Goal: Task Accomplishment & Management: Use online tool/utility

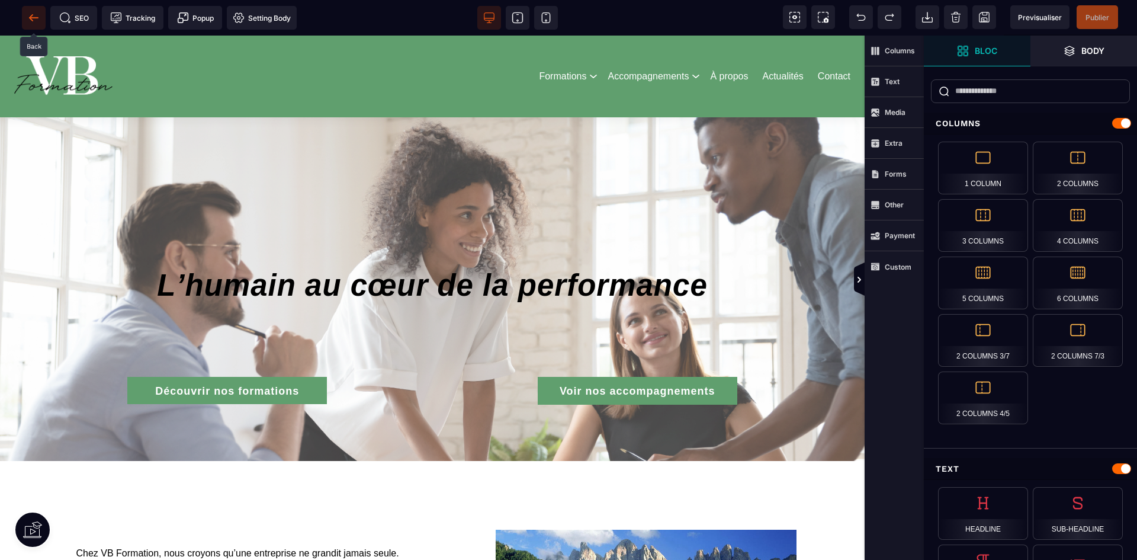
click at [41, 12] on span at bounding box center [34, 18] width 24 height 24
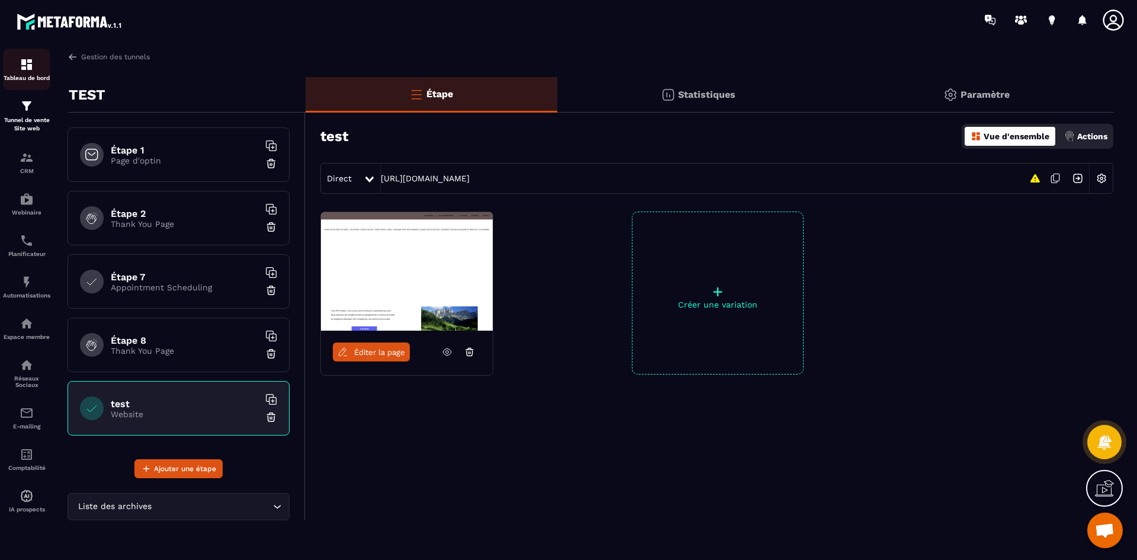
click at [32, 77] on p "Tableau de bord" at bounding box center [26, 78] width 47 height 7
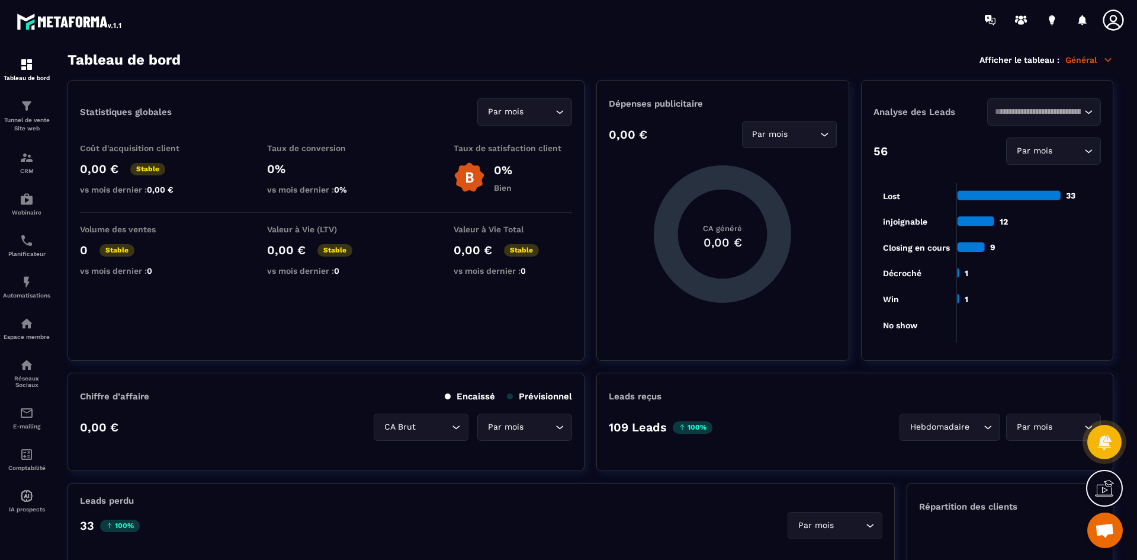
scroll to position [296, 0]
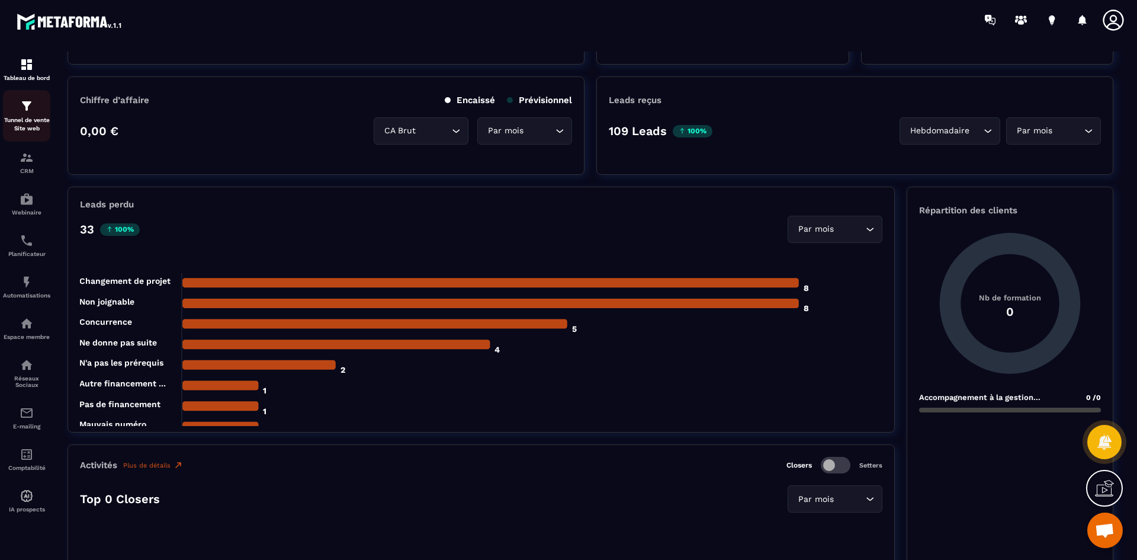
click at [11, 108] on div "Tunnel de vente Site web" at bounding box center [26, 116] width 47 height 34
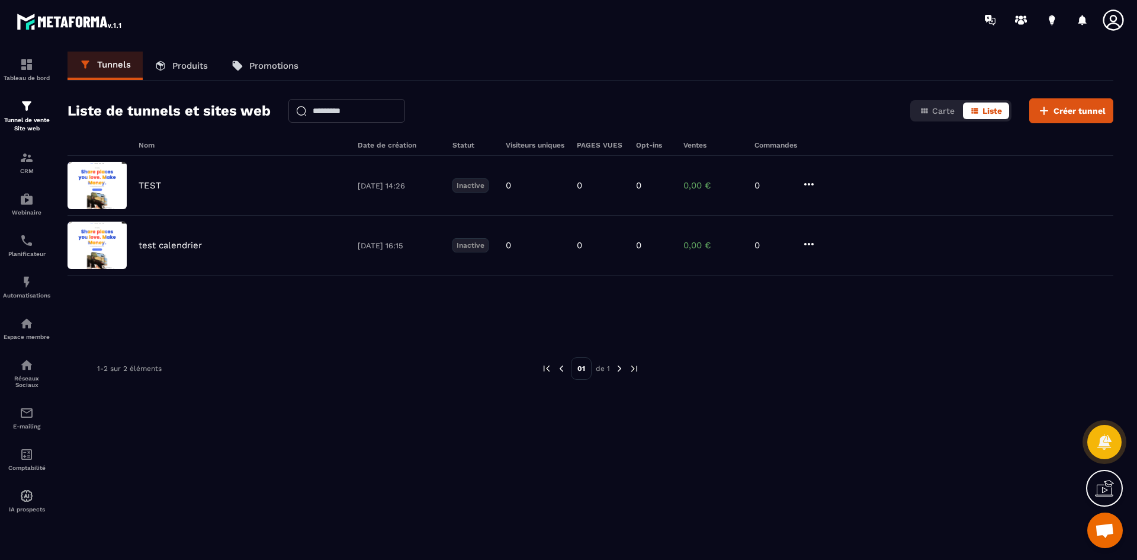
click at [1111, 542] on span "Ouvrir le chat" at bounding box center [1105, 530] width 36 height 36
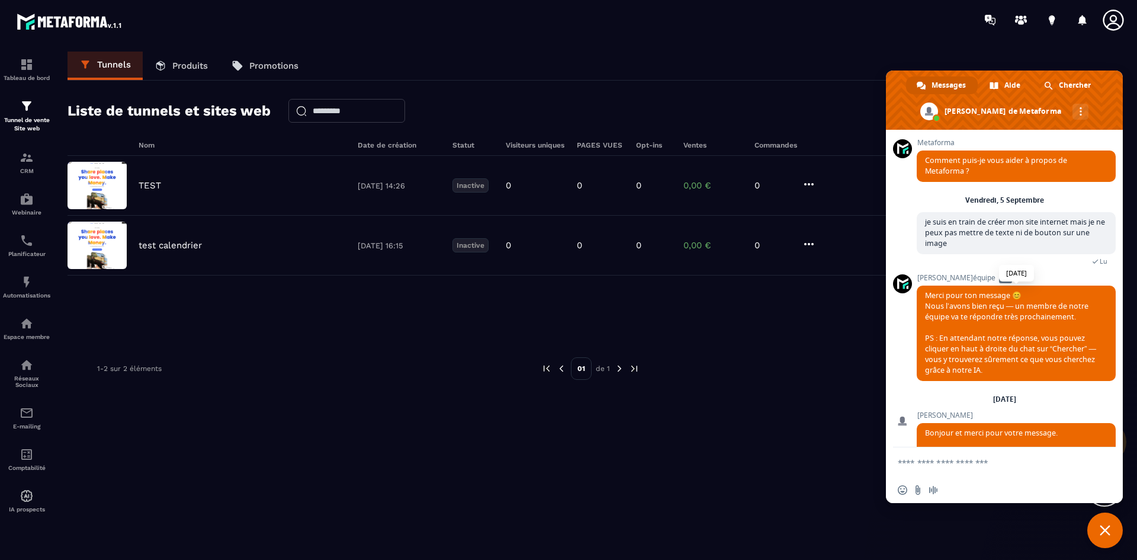
scroll to position [85, 0]
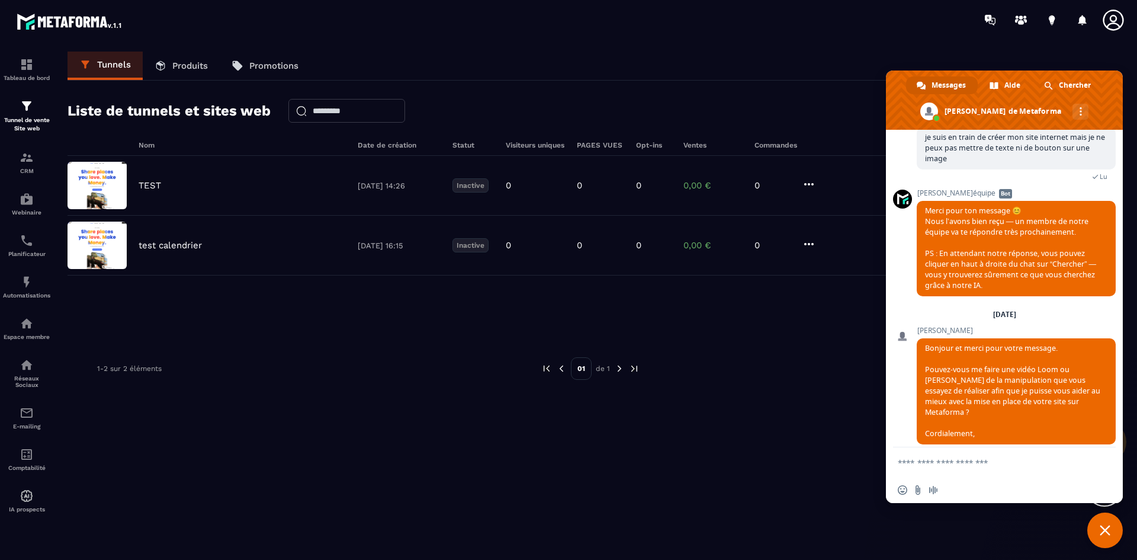
click at [939, 465] on textarea "Entrez votre message..." at bounding box center [991, 462] width 187 height 11
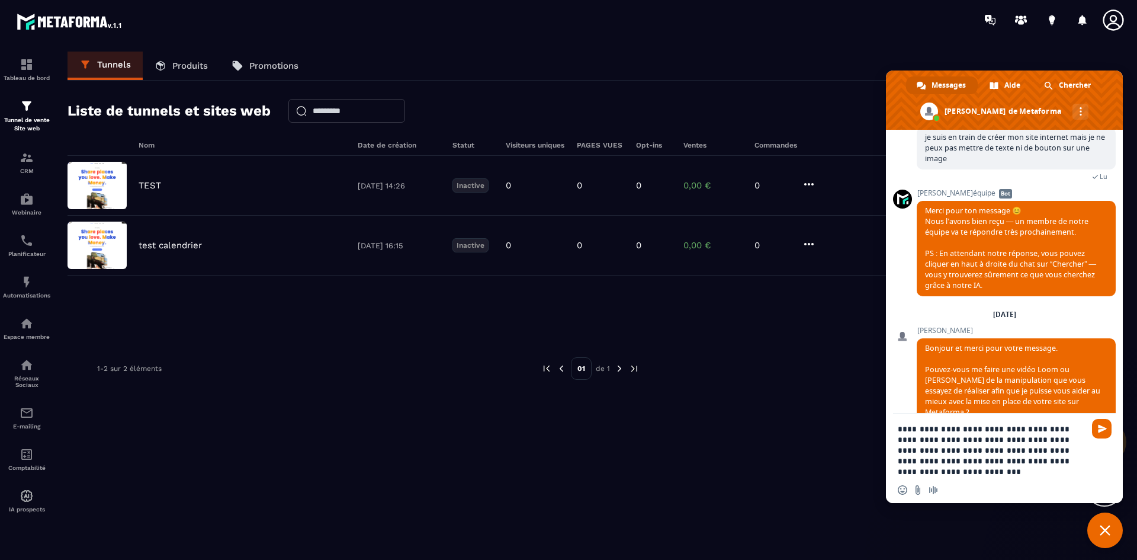
type textarea "**********"
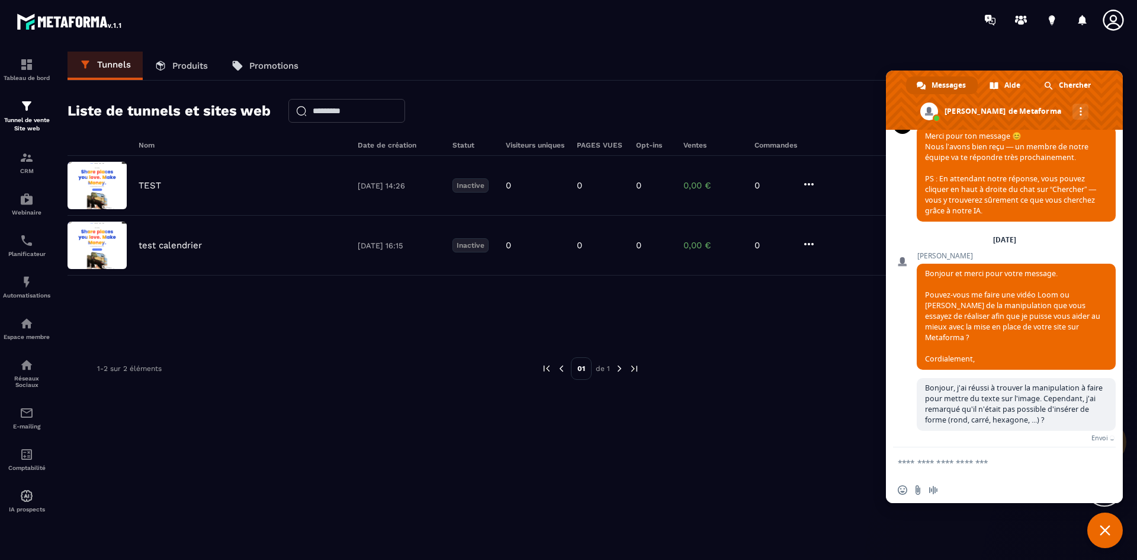
scroll to position [146, 0]
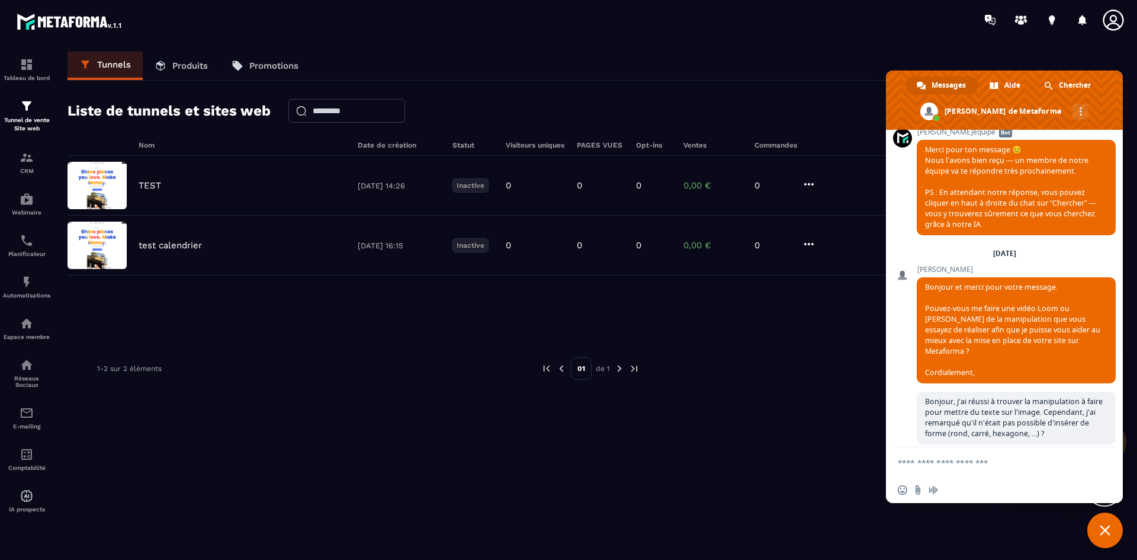
click at [790, 415] on div "Nom Date de création Statut Visiteurs uniques PAGES VUES Opt-ins Ventes Command…" at bounding box center [591, 361] width 1046 height 441
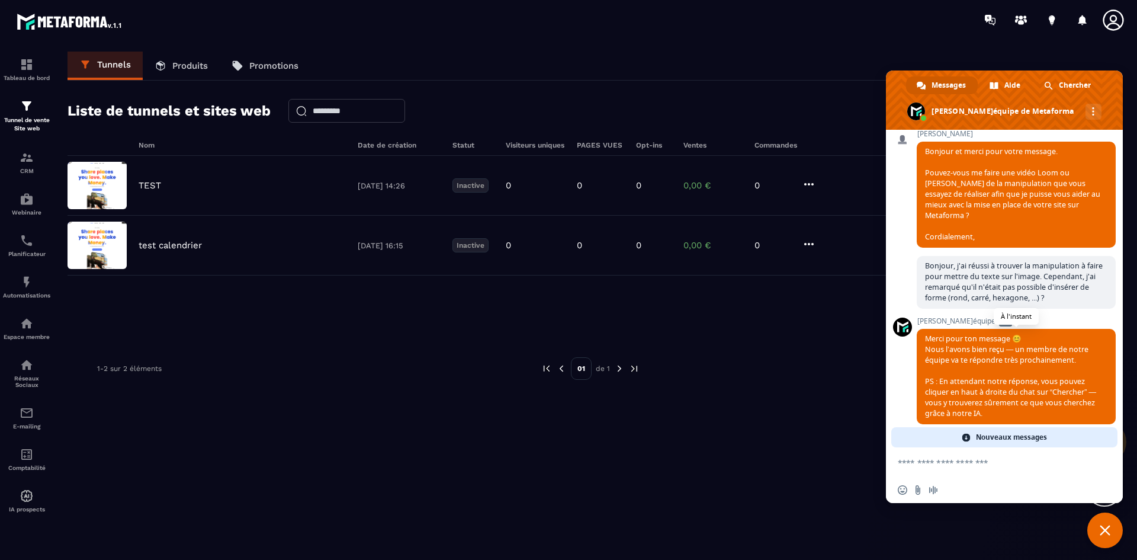
scroll to position [261, 0]
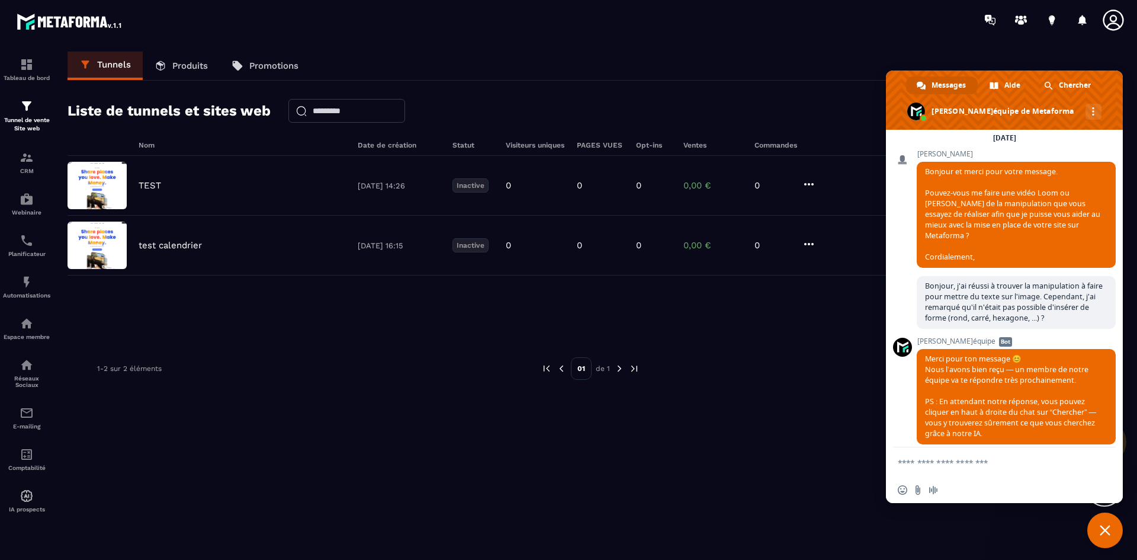
click at [1106, 547] on span "Fermer le chat" at bounding box center [1105, 530] width 36 height 36
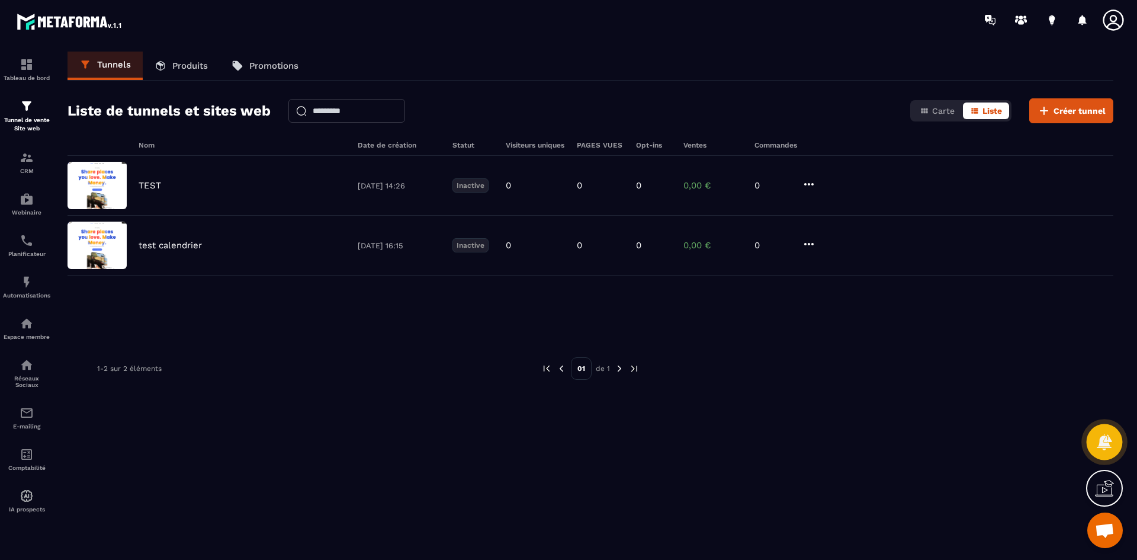
click at [1100, 444] on icon at bounding box center [1104, 441] width 15 height 16
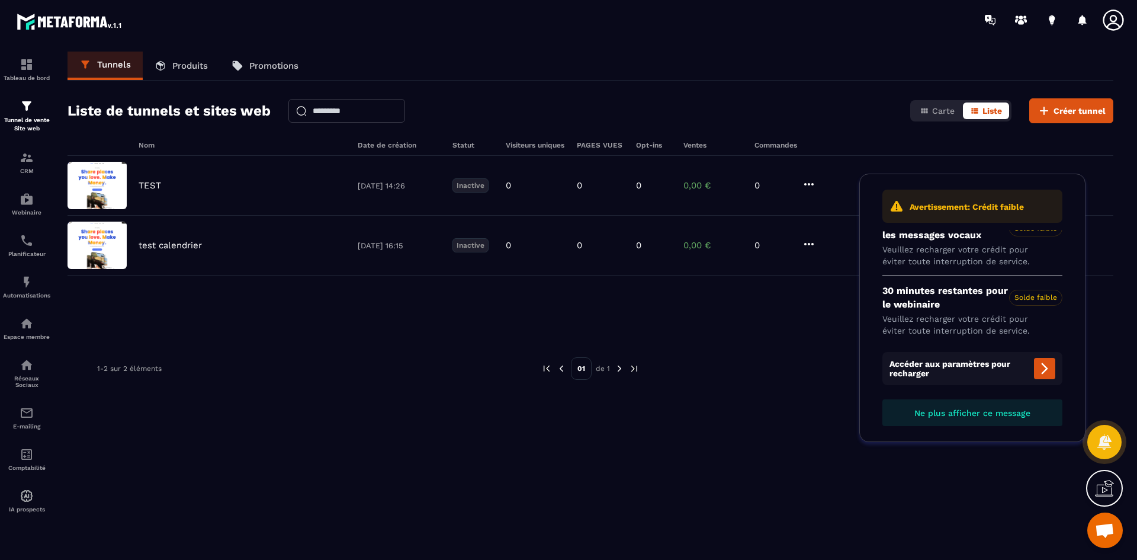
scroll to position [26, 0]
click at [962, 457] on div "Nom Date de création Statut Visiteurs uniques PAGES VUES Opt-ins Ventes Command…" at bounding box center [591, 361] width 1046 height 441
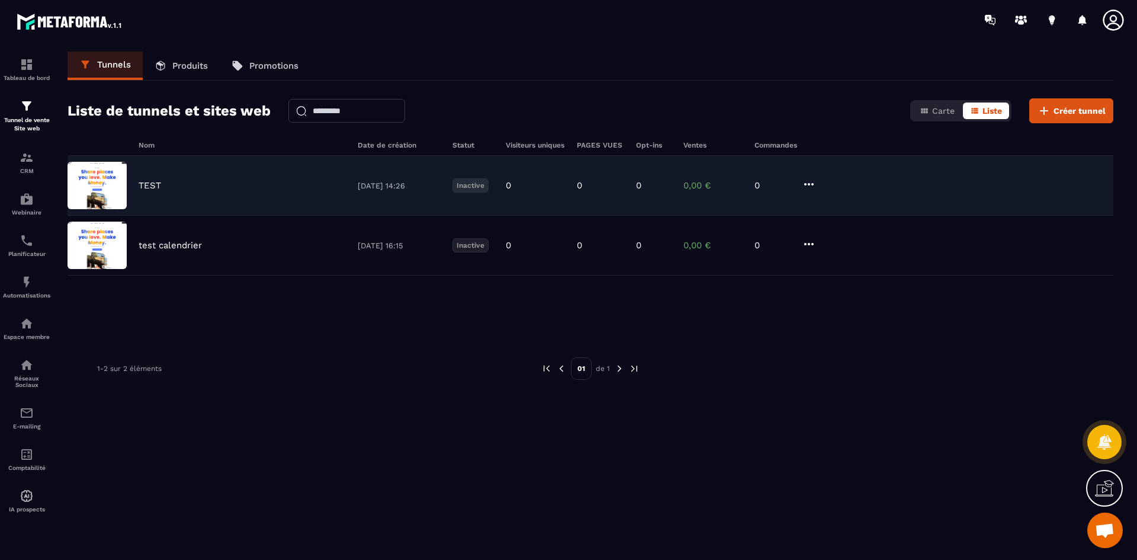
click at [188, 169] on div "TEST [DATE] 14:26 Inactive 0 0 0 0,00 € 0" at bounding box center [591, 186] width 1046 height 60
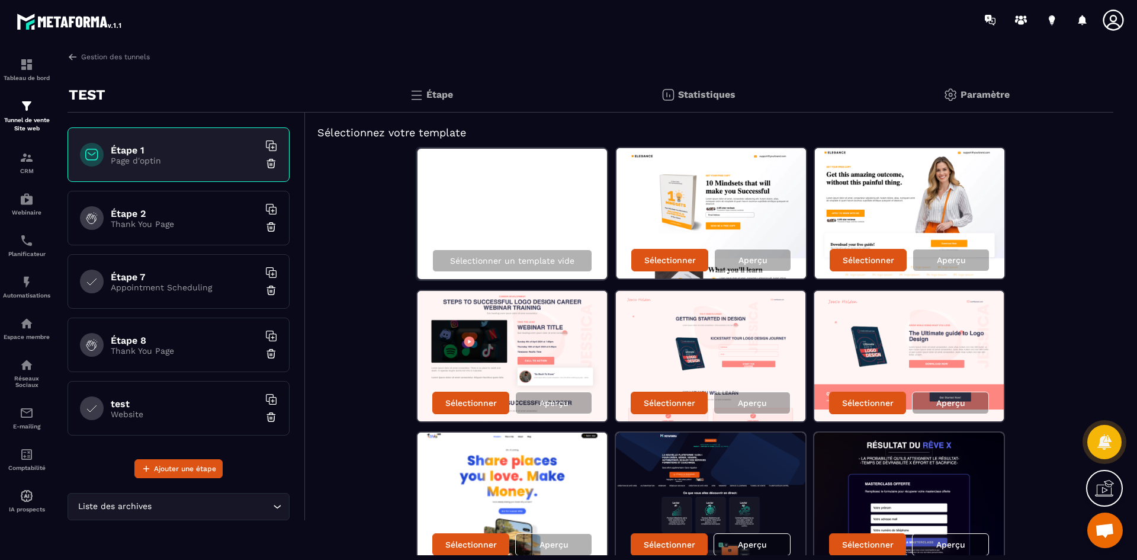
click at [226, 409] on p "Website" at bounding box center [185, 413] width 148 height 9
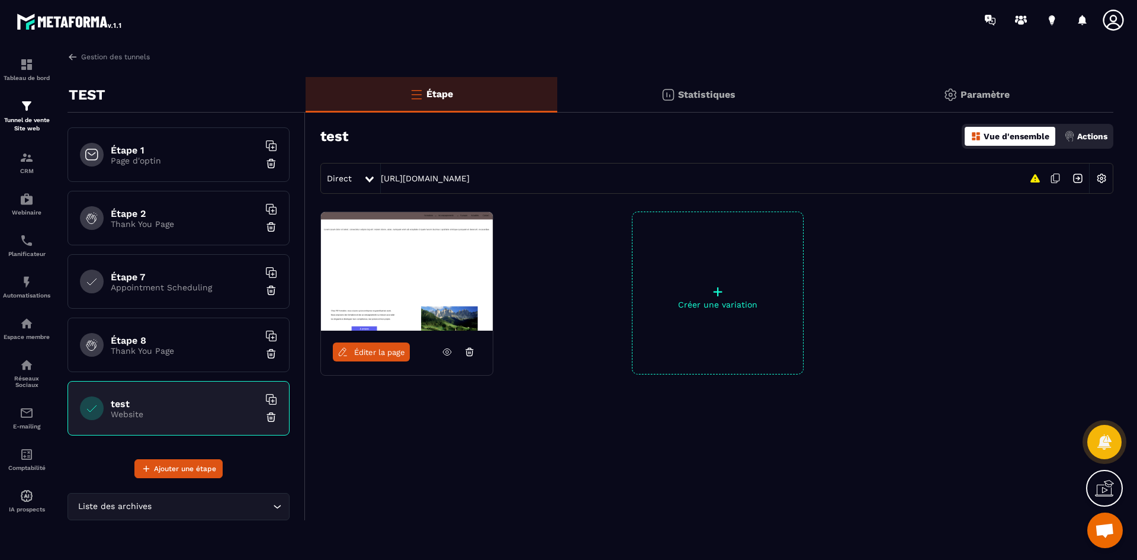
click at [343, 356] on icon at bounding box center [343, 351] width 11 height 11
